Goal: Find specific page/section: Find specific page/section

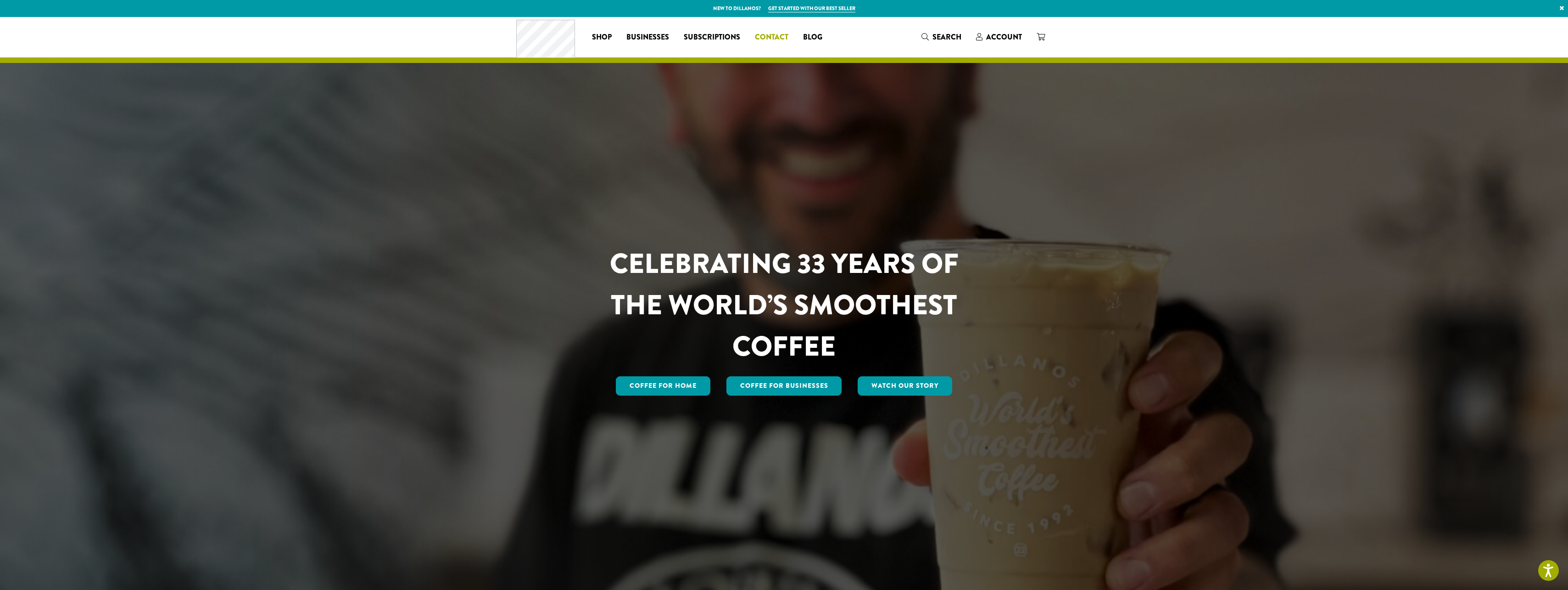
click at [772, 38] on span "Contact" at bounding box center [772, 37] width 34 height 12
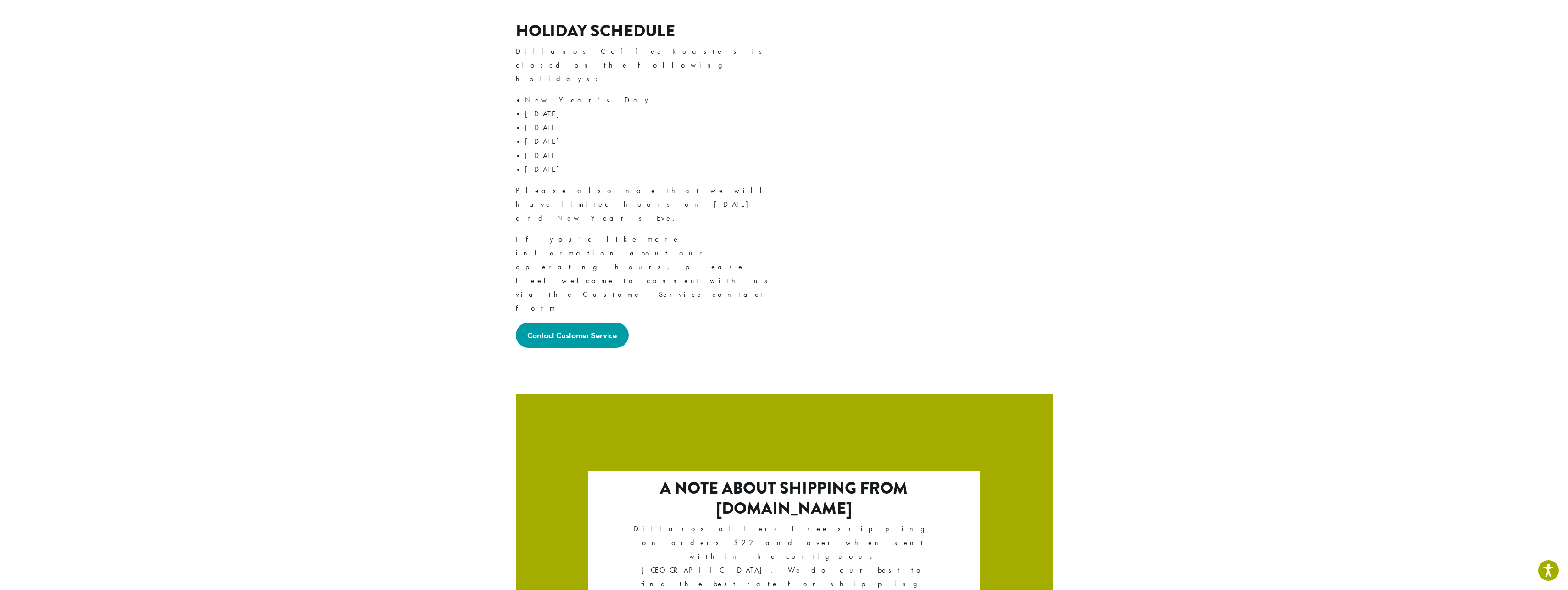
scroll to position [1352, 0]
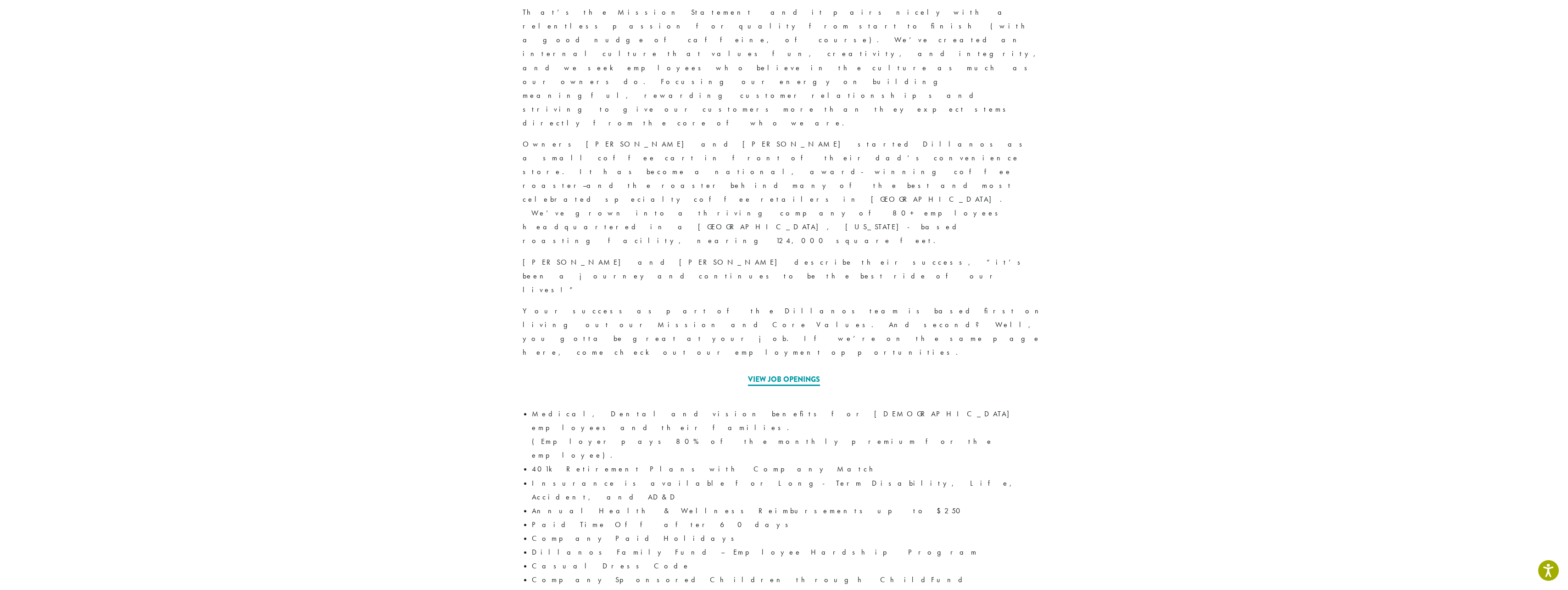
scroll to position [264, 0]
click at [786, 378] on link "View Job Openings" at bounding box center [783, 383] width 72 height 12
